Goal: Find specific page/section: Find specific page/section

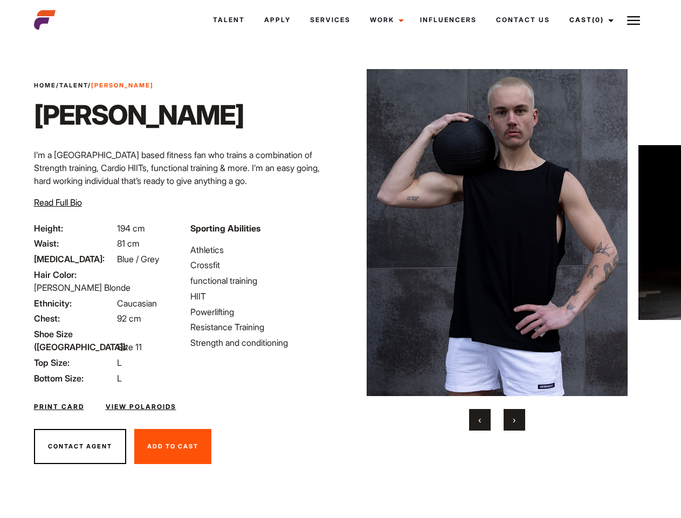
click at [588, 20] on link "Cast (0)" at bounding box center [590, 19] width 60 height 29
click at [634, 20] on img at bounding box center [633, 20] width 13 height 13
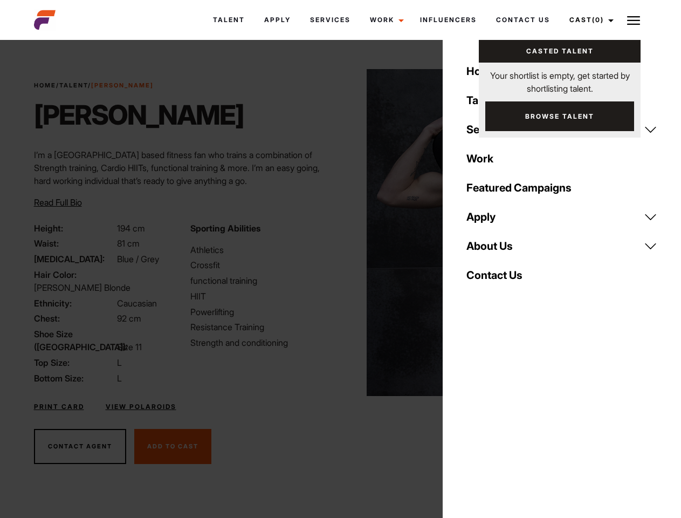
click at [497, 250] on img at bounding box center [498, 232] width 262 height 327
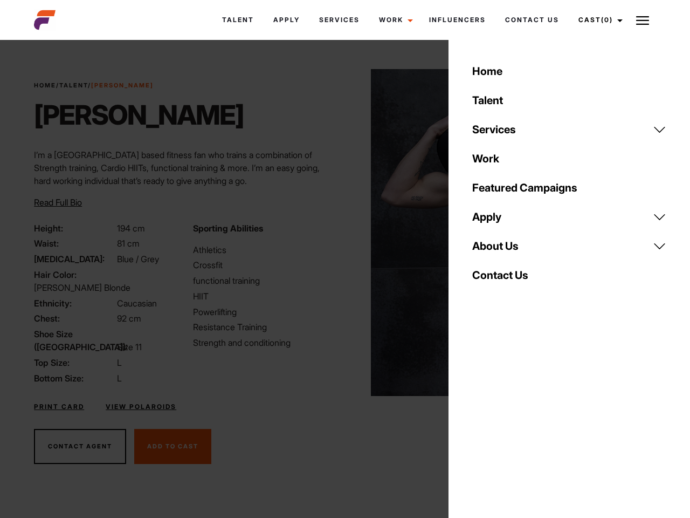
click at [340, 232] on div "Sporting Abilities Athletics Crossfit functional training HIIT Powerlifting Res…" at bounding box center [266, 303] width 159 height 163
click at [480, 420] on div "Home Talent Services Talent Casting Photography Videography Creative Hair and M…" at bounding box center [570, 259] width 242 height 518
click at [514, 420] on div "Home Talent Services Talent Casting Photography Videography Creative Hair and M…" at bounding box center [570, 259] width 242 height 518
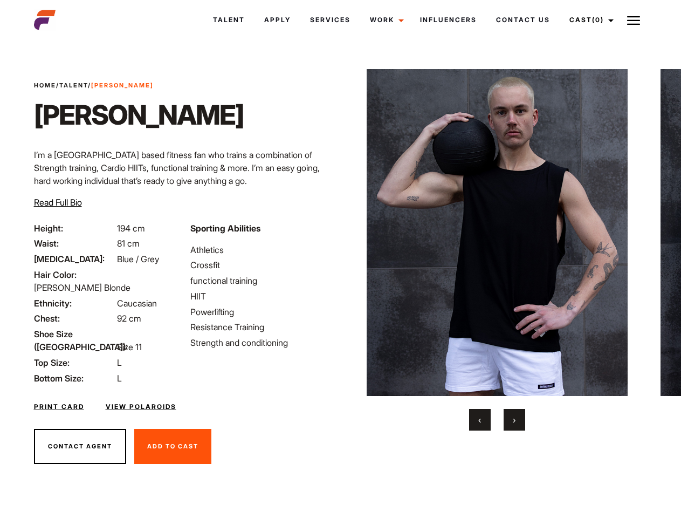
click at [588, 20] on link "Cast (0)" at bounding box center [590, 19] width 60 height 29
click at [634, 20] on img at bounding box center [633, 20] width 13 height 13
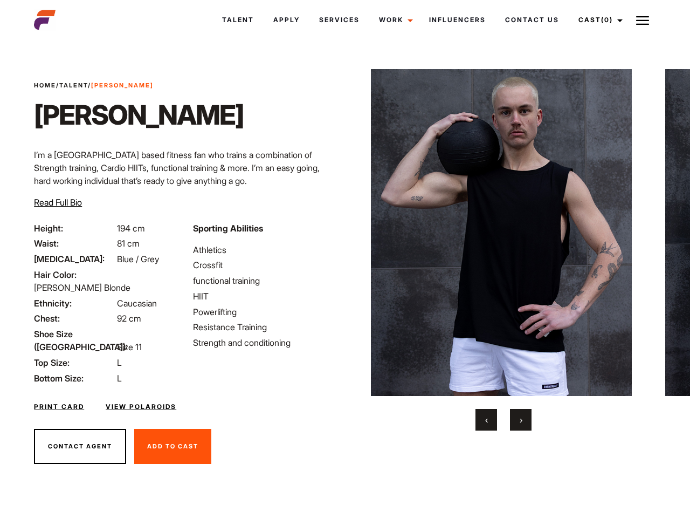
click at [497, 250] on img at bounding box center [502, 232] width 262 height 327
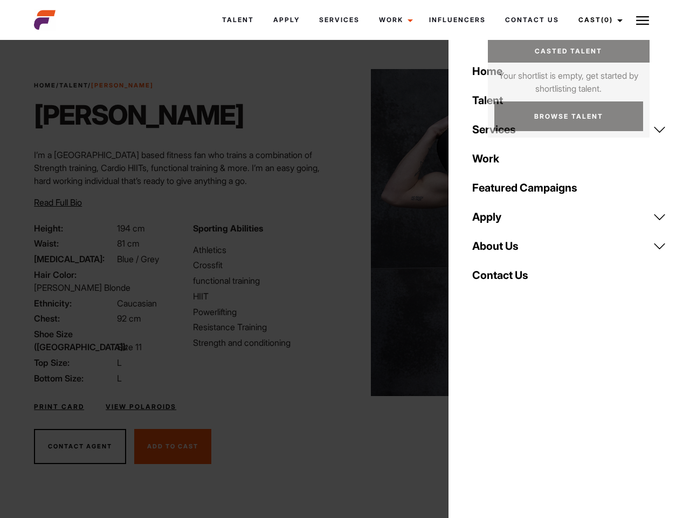
click at [340, 232] on div "Sporting Abilities Athletics Crossfit functional training HIIT Powerlifting Res…" at bounding box center [266, 303] width 159 height 163
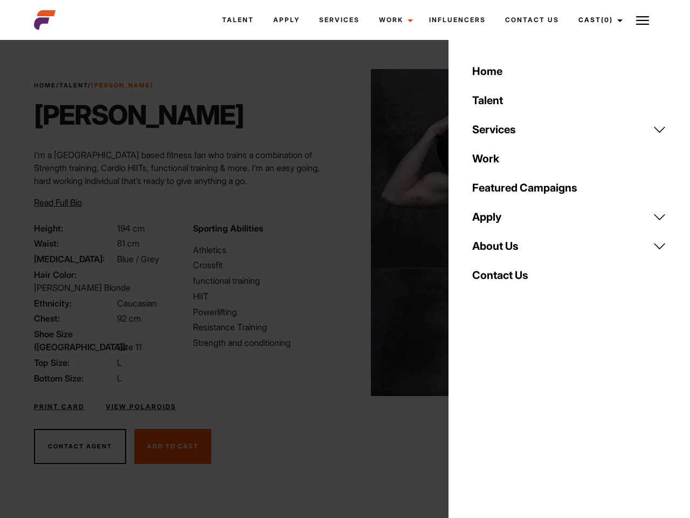
click at [480, 420] on div "Home Talent Services Talent Casting Photography Videography Creative Hair and M…" at bounding box center [570, 259] width 242 height 518
click at [514, 420] on div "Home Talent Services Talent Casting Photography Videography Creative Hair and M…" at bounding box center [570, 259] width 242 height 518
